Goal: Task Accomplishment & Management: Complete application form

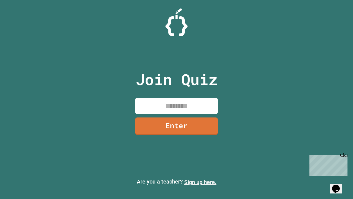
click at [200, 182] on link "Sign up here." at bounding box center [200, 182] width 32 height 7
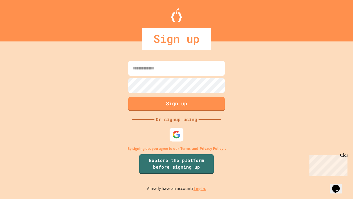
click at [200, 188] on link "Log in." at bounding box center [200, 189] width 13 height 6
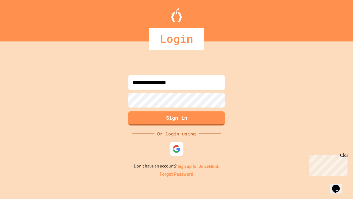
type input "**********"
